Goal: Check status

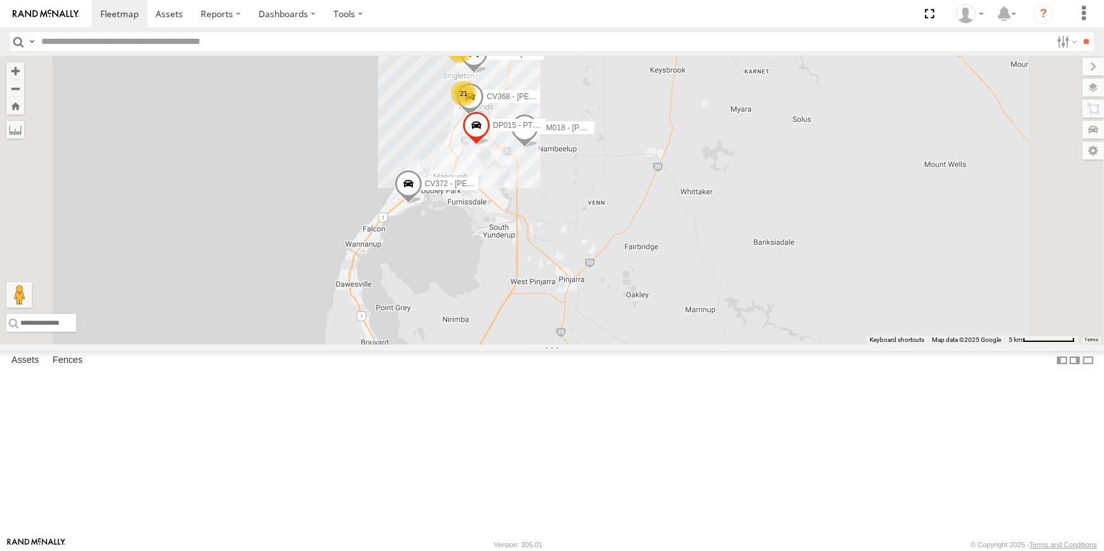
click at [774, 188] on div "VP007 CV372 - Scott Crichton PM018 - Andy Taylor DP015 - PT150 17 16 21 7 CV368…" at bounding box center [552, 200] width 1104 height 288
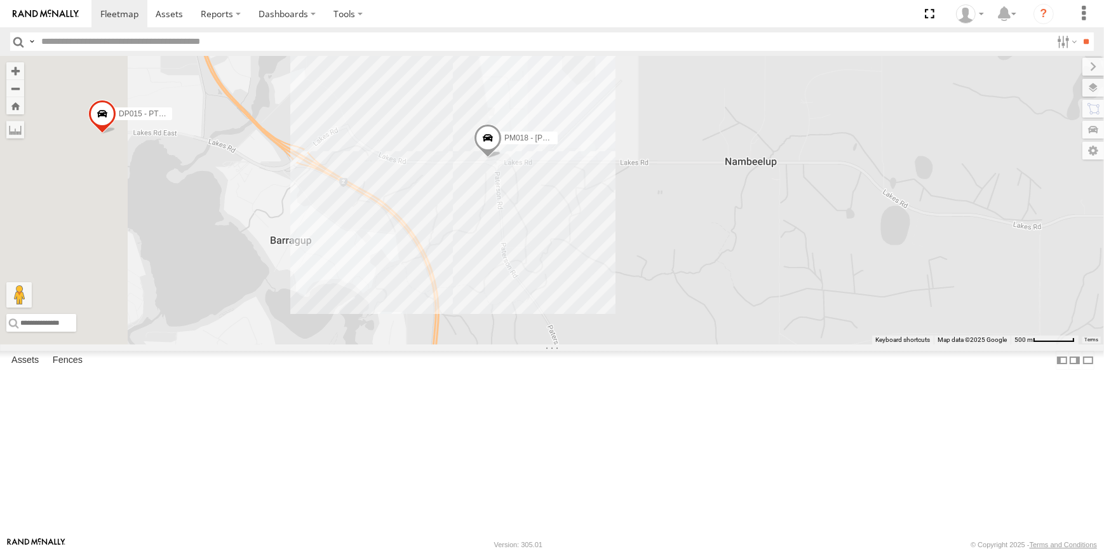
click at [502, 158] on span at bounding box center [488, 141] width 28 height 34
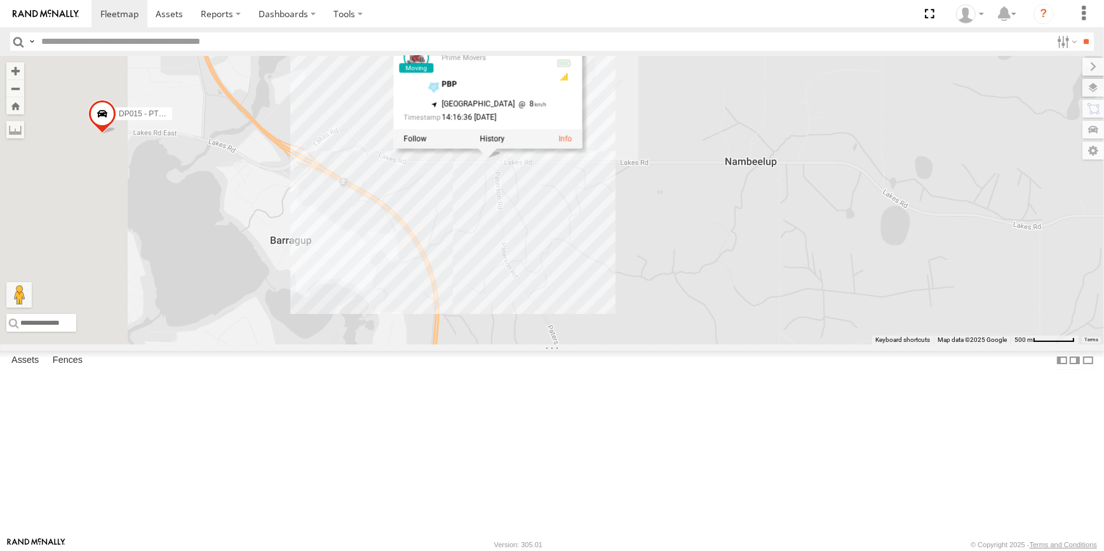
click at [690, 288] on div "VP007 CV372 - Scott Crichton PM018 - Andy Taylor DP015 - PT150 CV368 - Beau Str…" at bounding box center [552, 200] width 1104 height 288
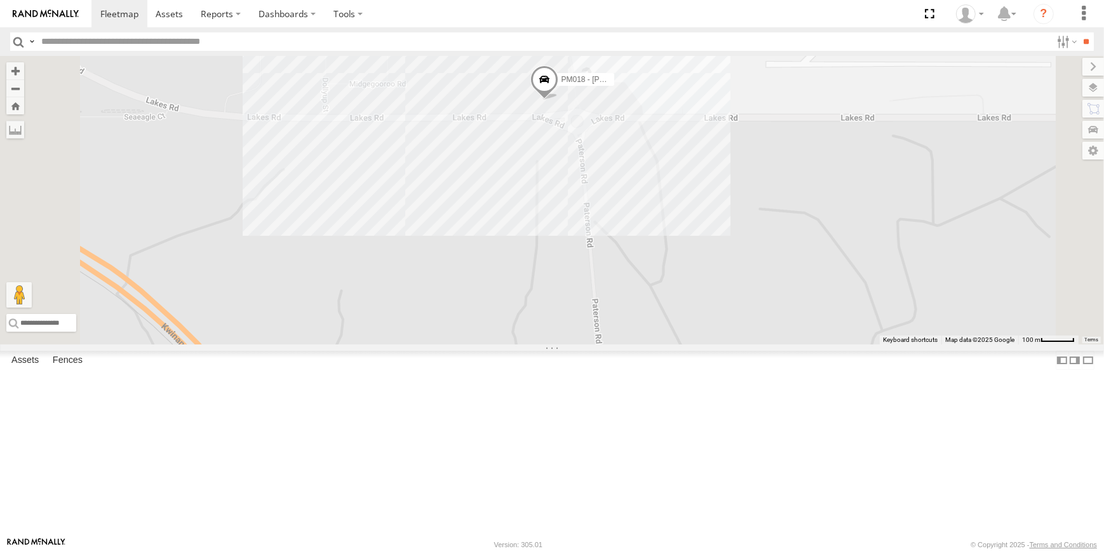
drag, startPoint x: 636, startPoint y: 248, endPoint x: 658, endPoint y: 305, distance: 61.4
click at [658, 305] on div "VP007 CV372 - Scott Crichton PM018 - Andy Taylor DP015 - PT150 CV368 - Beau Str…" at bounding box center [552, 200] width 1104 height 288
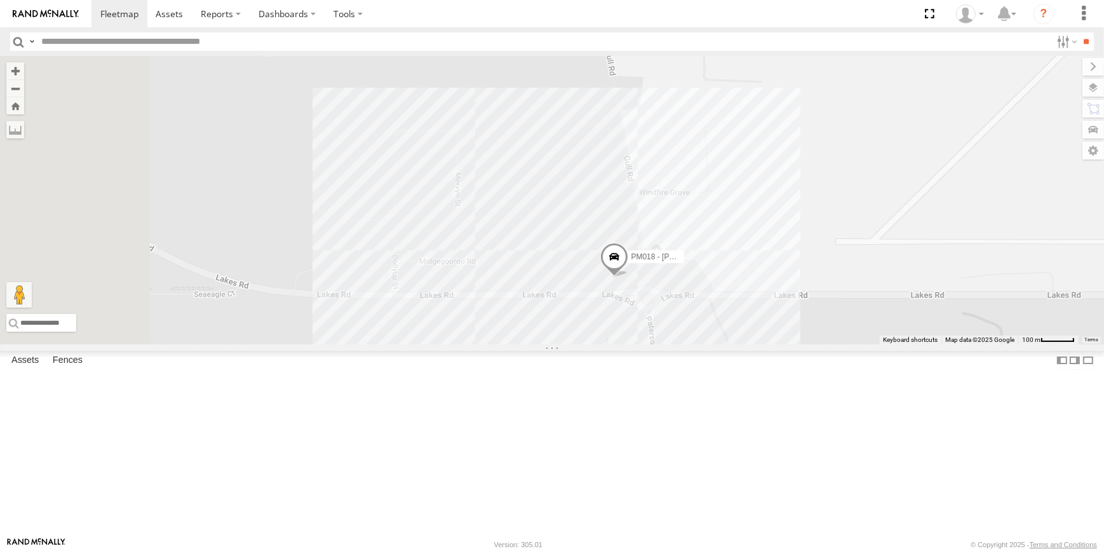
click at [31, 21] on link at bounding box center [45, 13] width 91 height 27
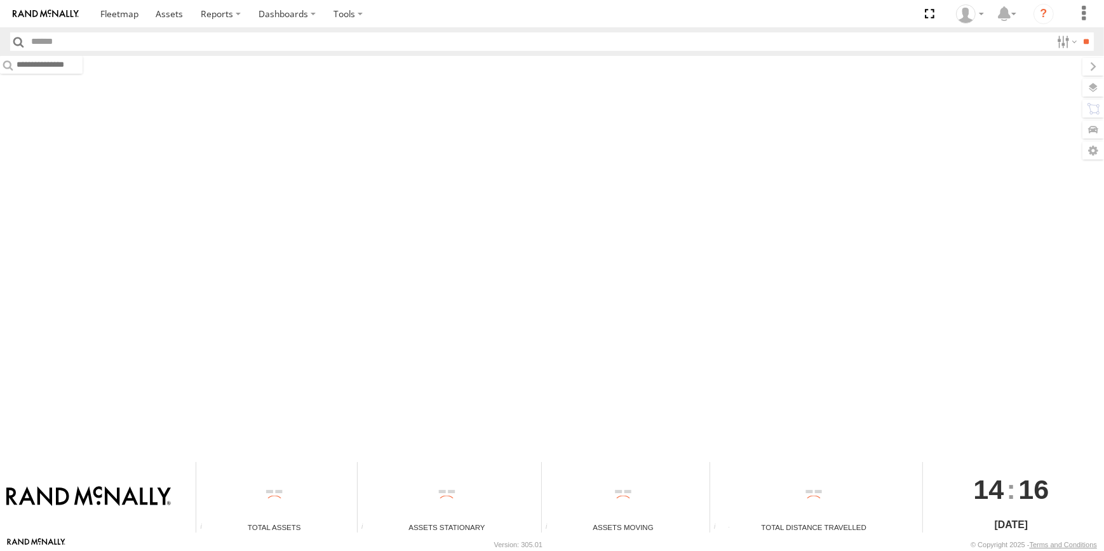
type input "*****"
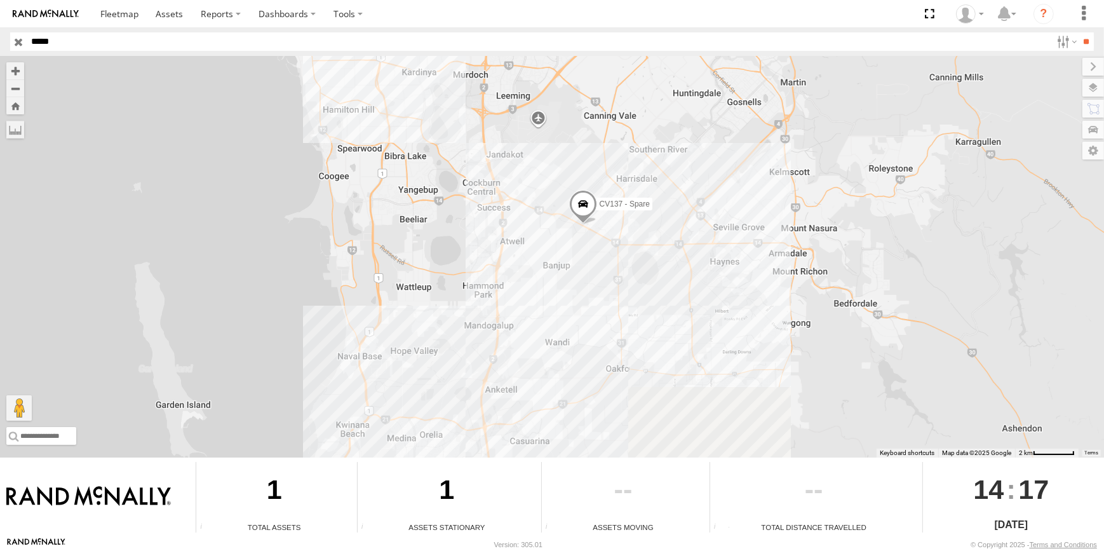
drag, startPoint x: 686, startPoint y: 219, endPoint x: 680, endPoint y: 246, distance: 27.4
click at [681, 245] on div "CV137 - Spare" at bounding box center [552, 257] width 1104 height 402
drag, startPoint x: 550, startPoint y: 279, endPoint x: 558, endPoint y: 294, distance: 16.5
click at [557, 292] on div "CV137 - Spare" at bounding box center [552, 257] width 1104 height 402
